Goal: Find specific page/section: Find specific page/section

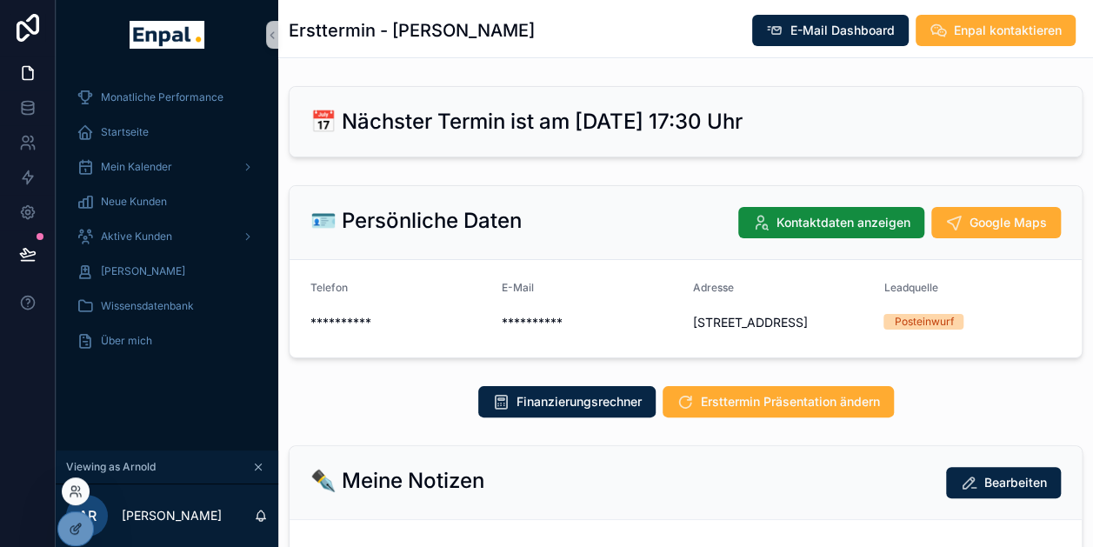
click at [79, 502] on div at bounding box center [76, 491] width 28 height 28
click at [82, 490] on div at bounding box center [76, 491] width 28 height 28
click at [77, 481] on div at bounding box center [76, 491] width 28 height 28
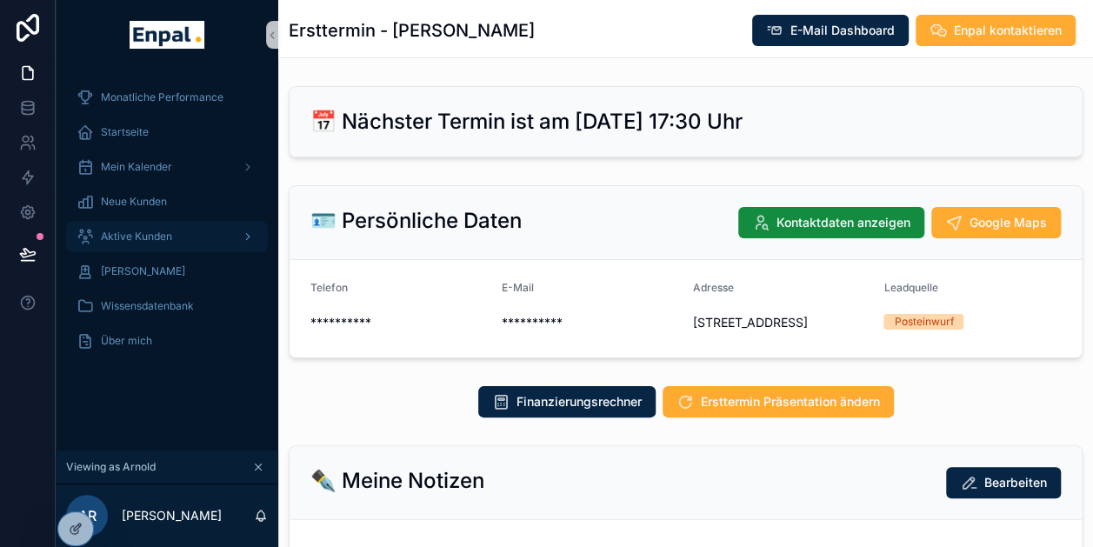
click at [165, 229] on div "Aktive Kunden" at bounding box center [167, 237] width 181 height 28
